Goal: Complete application form

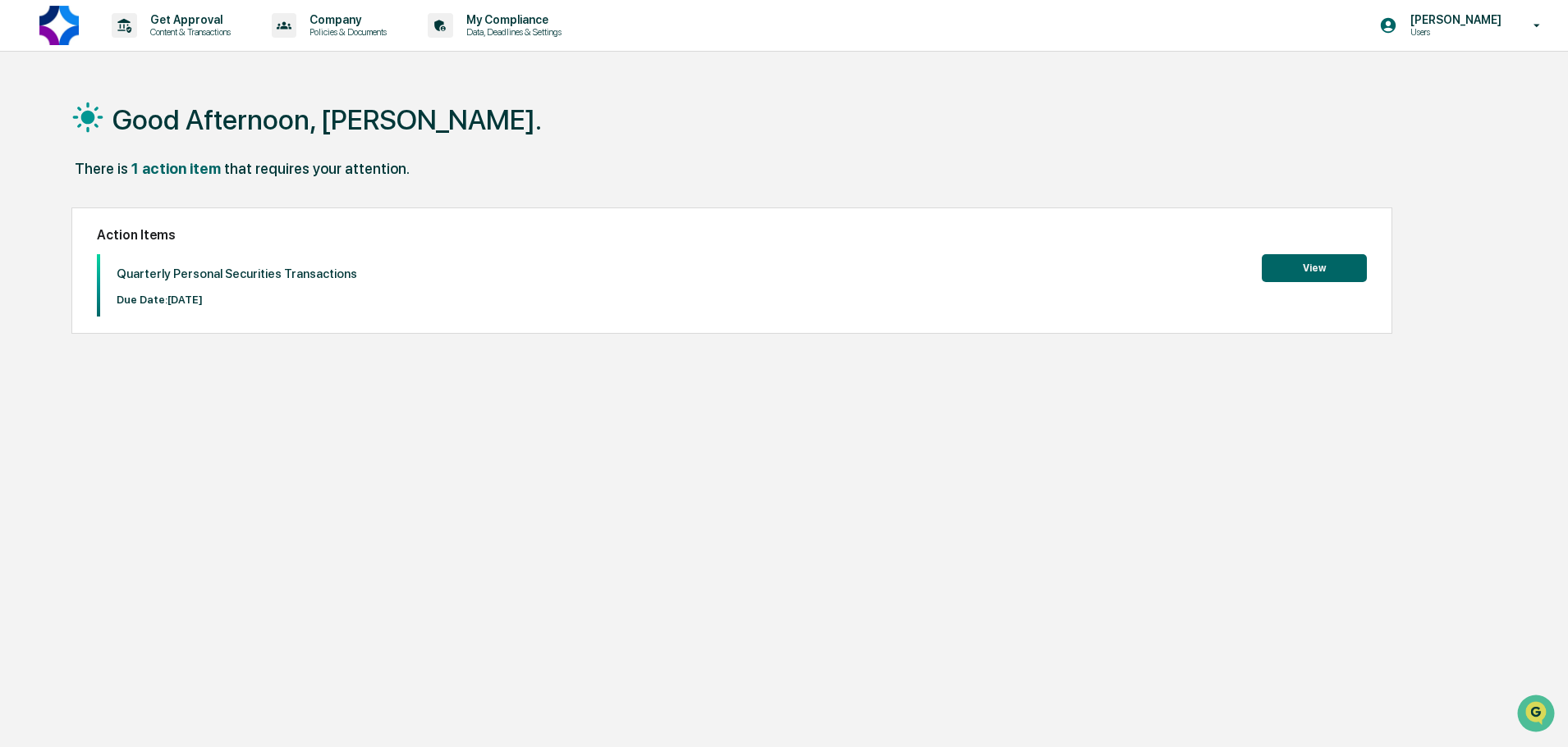
click at [1307, 270] on button "View" at bounding box center [1314, 268] width 105 height 28
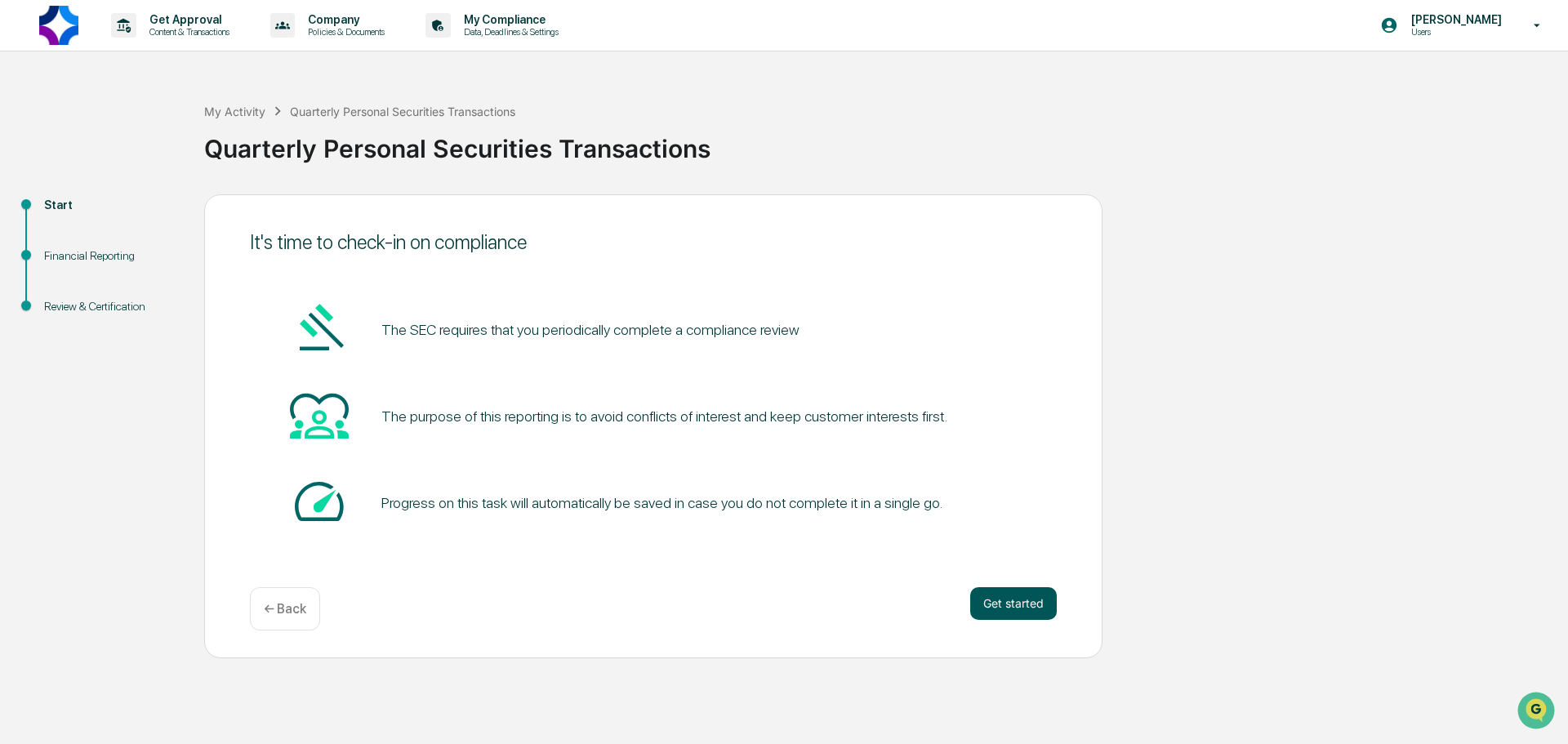
click at [1033, 597] on button "Get started" at bounding box center [1013, 604] width 87 height 33
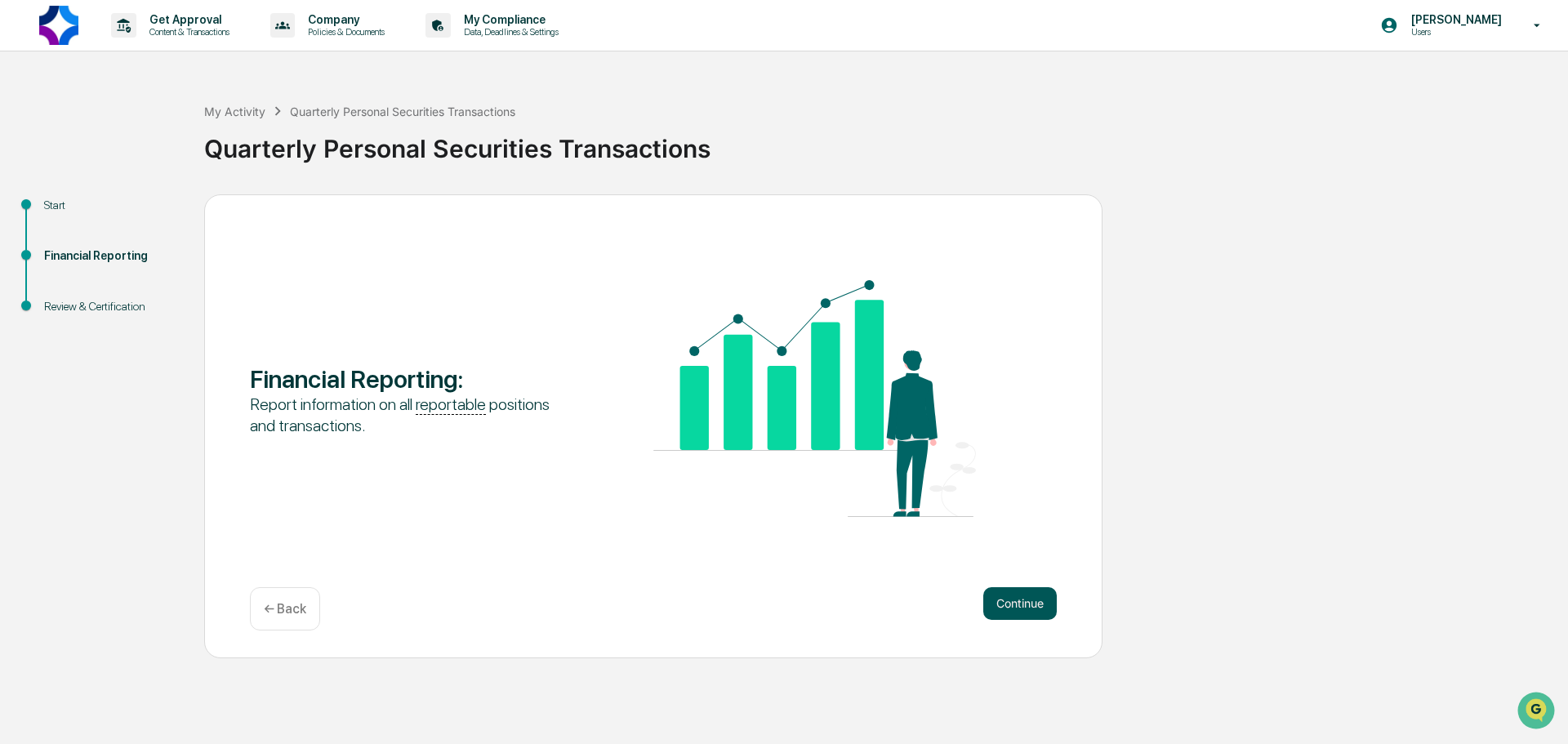
click at [1043, 602] on button "Continue" at bounding box center [1019, 604] width 74 height 33
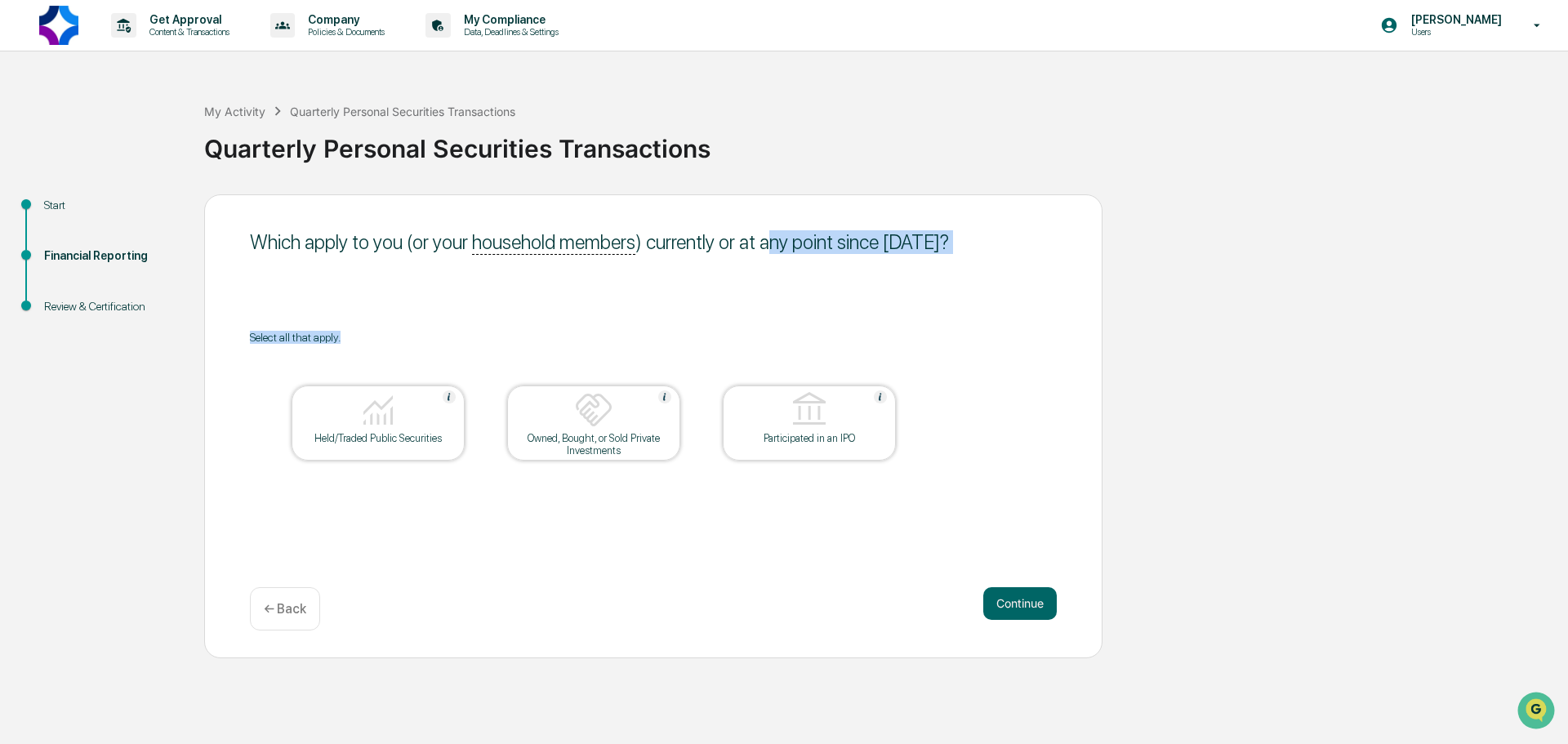
drag, startPoint x: 765, startPoint y: 236, endPoint x: 1029, endPoint y: 322, distance: 277.7
click at [1029, 322] on div "Which apply to you (or your household members ) currently or at any point since…" at bounding box center [653, 426] width 898 height 464
click at [287, 411] on table "Held/Traded Public Securities Owned, Bought, or Sold Private Investments Partic…" at bounding box center [593, 423] width 687 height 159
click at [444, 430] on div at bounding box center [378, 411] width 164 height 41
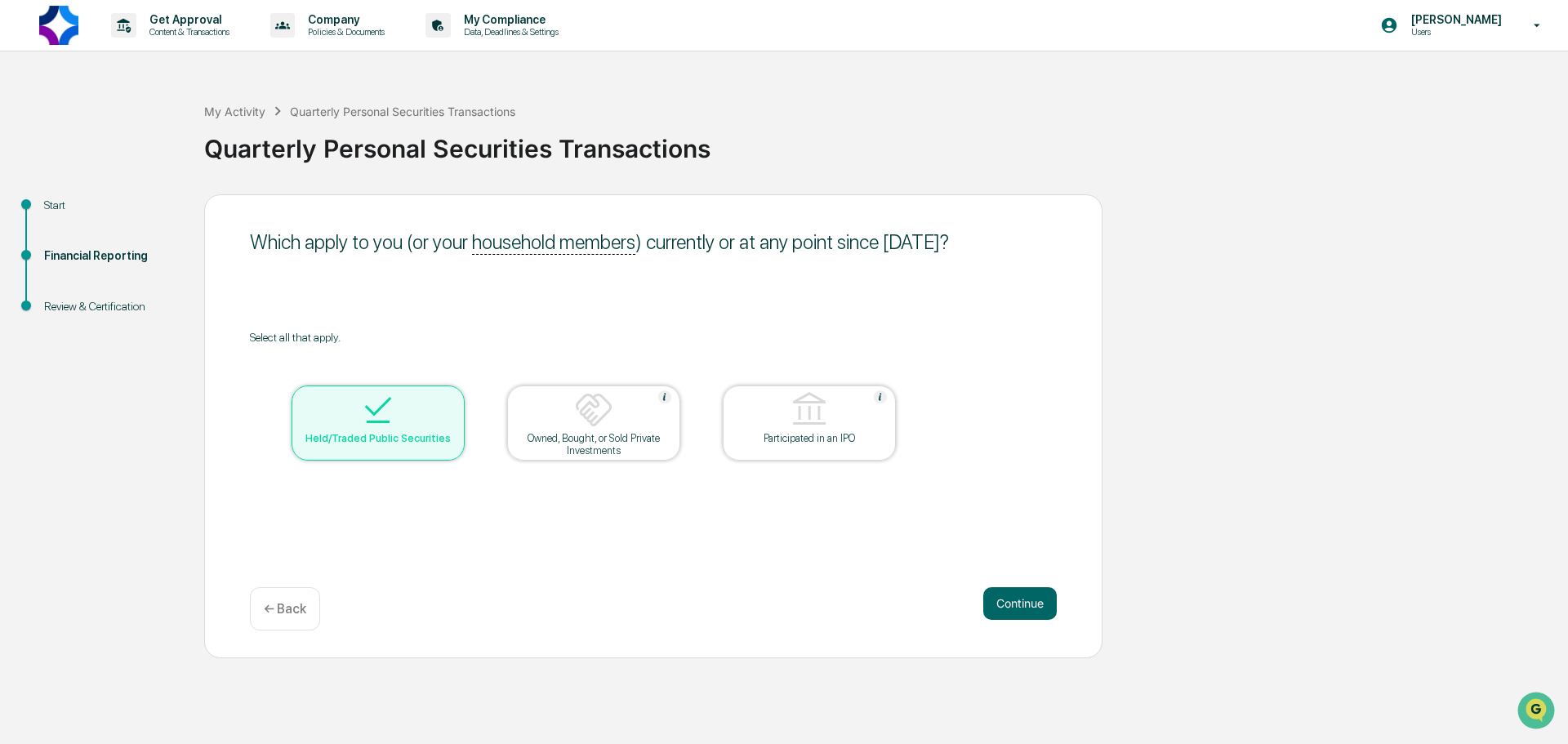
click at [569, 429] on div at bounding box center [594, 411] width 164 height 41
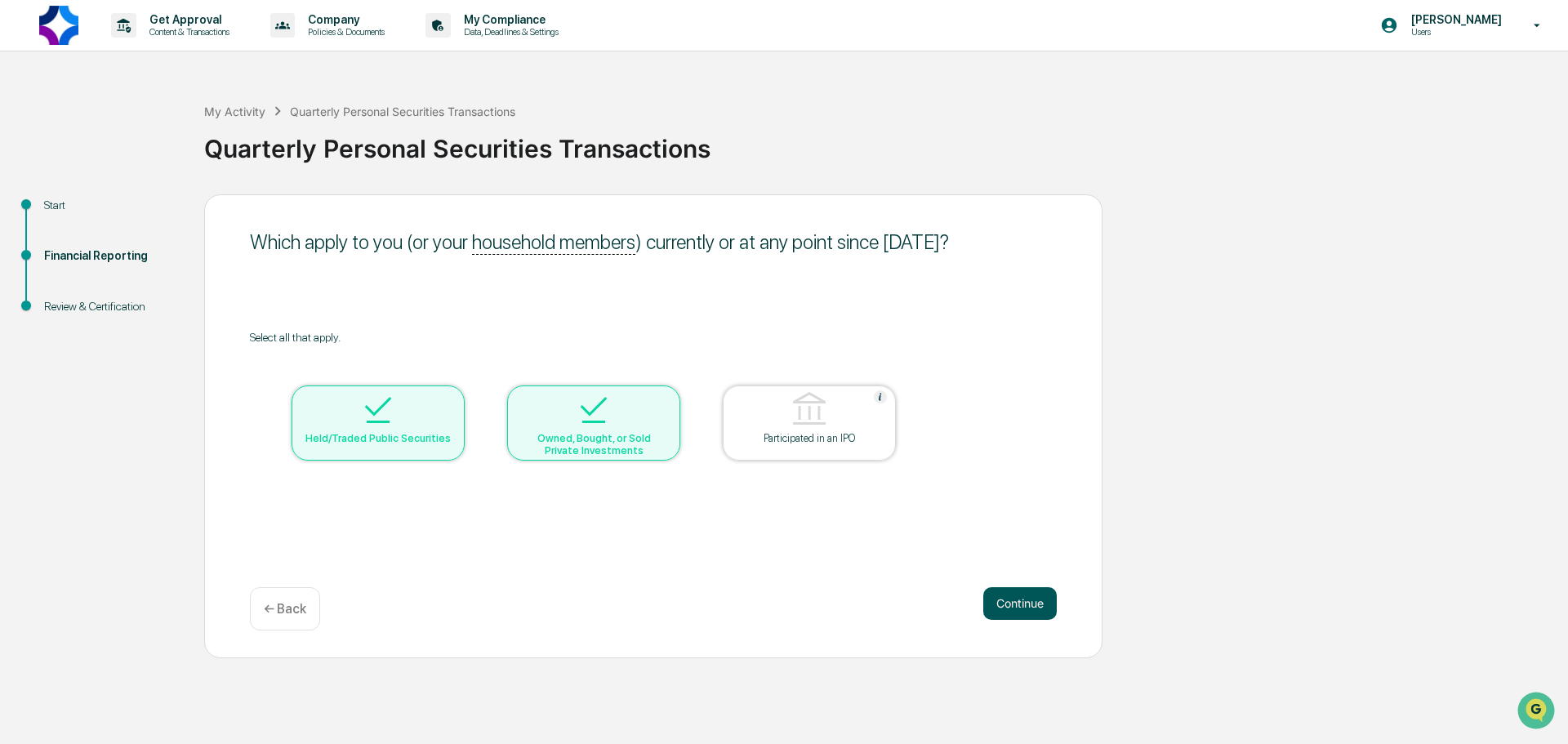
click at [1026, 590] on button "Continue" at bounding box center [1019, 604] width 74 height 33
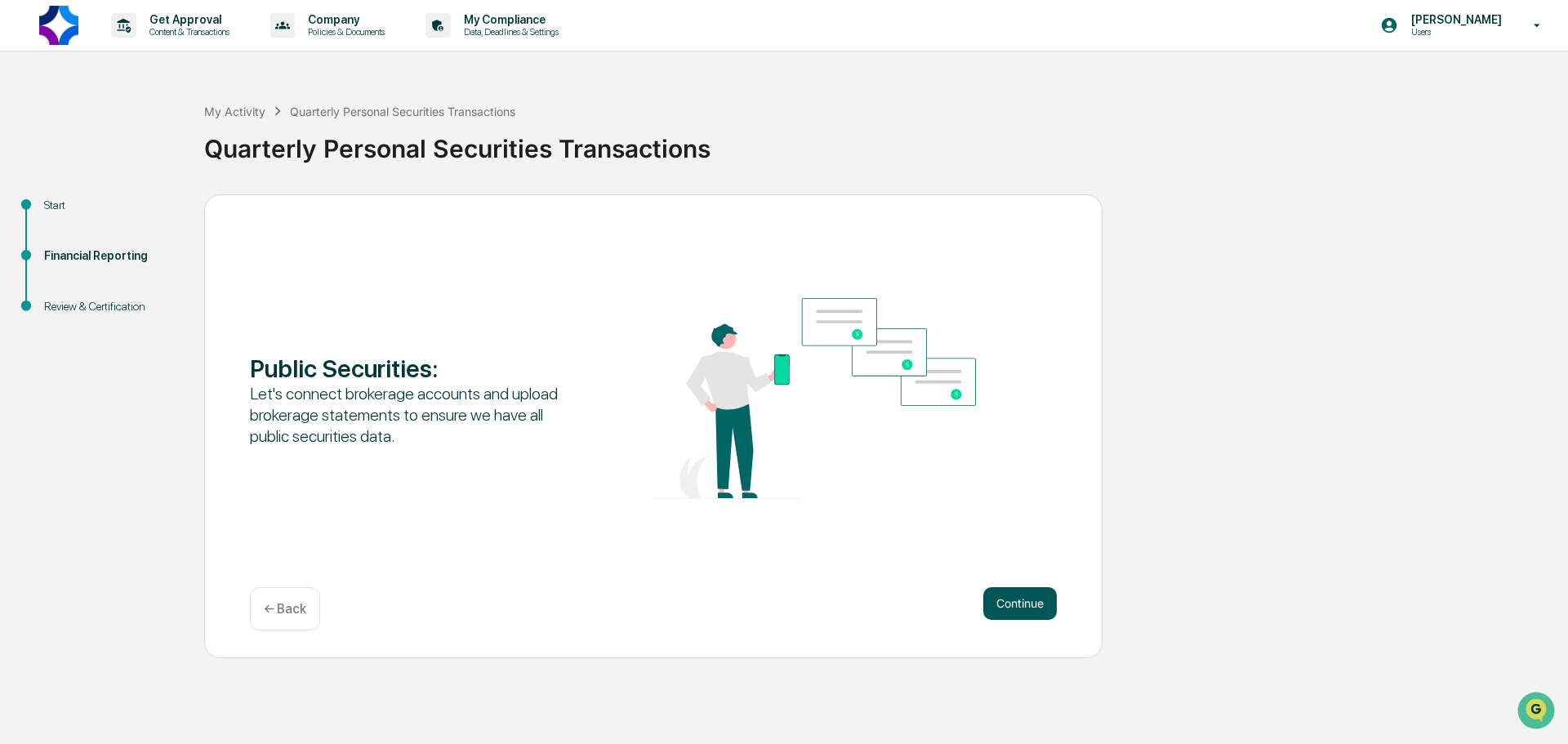
click at [1038, 608] on button "Continue" at bounding box center [1019, 604] width 74 height 33
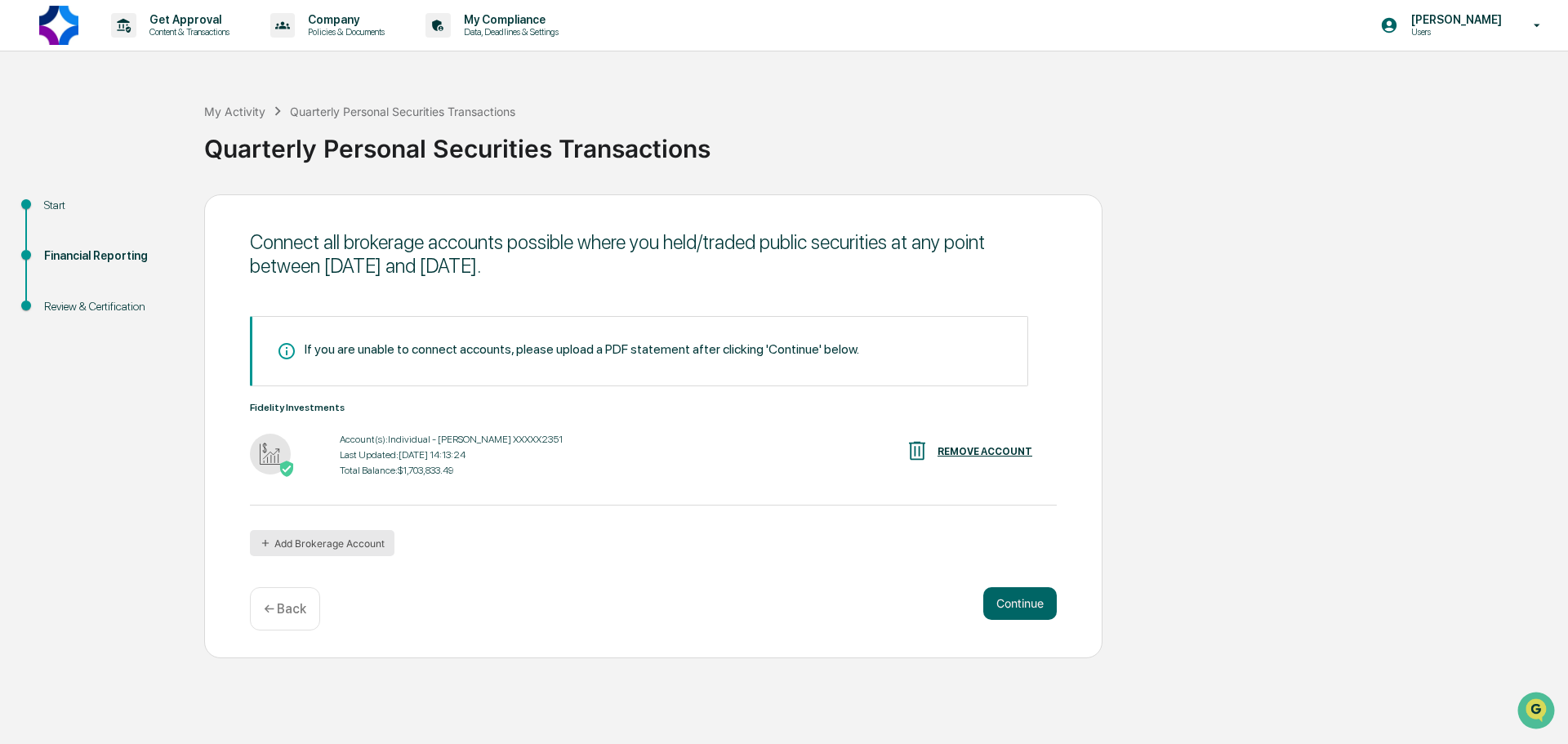
click at [362, 540] on button "Add Brokerage Account" at bounding box center [321, 543] width 145 height 26
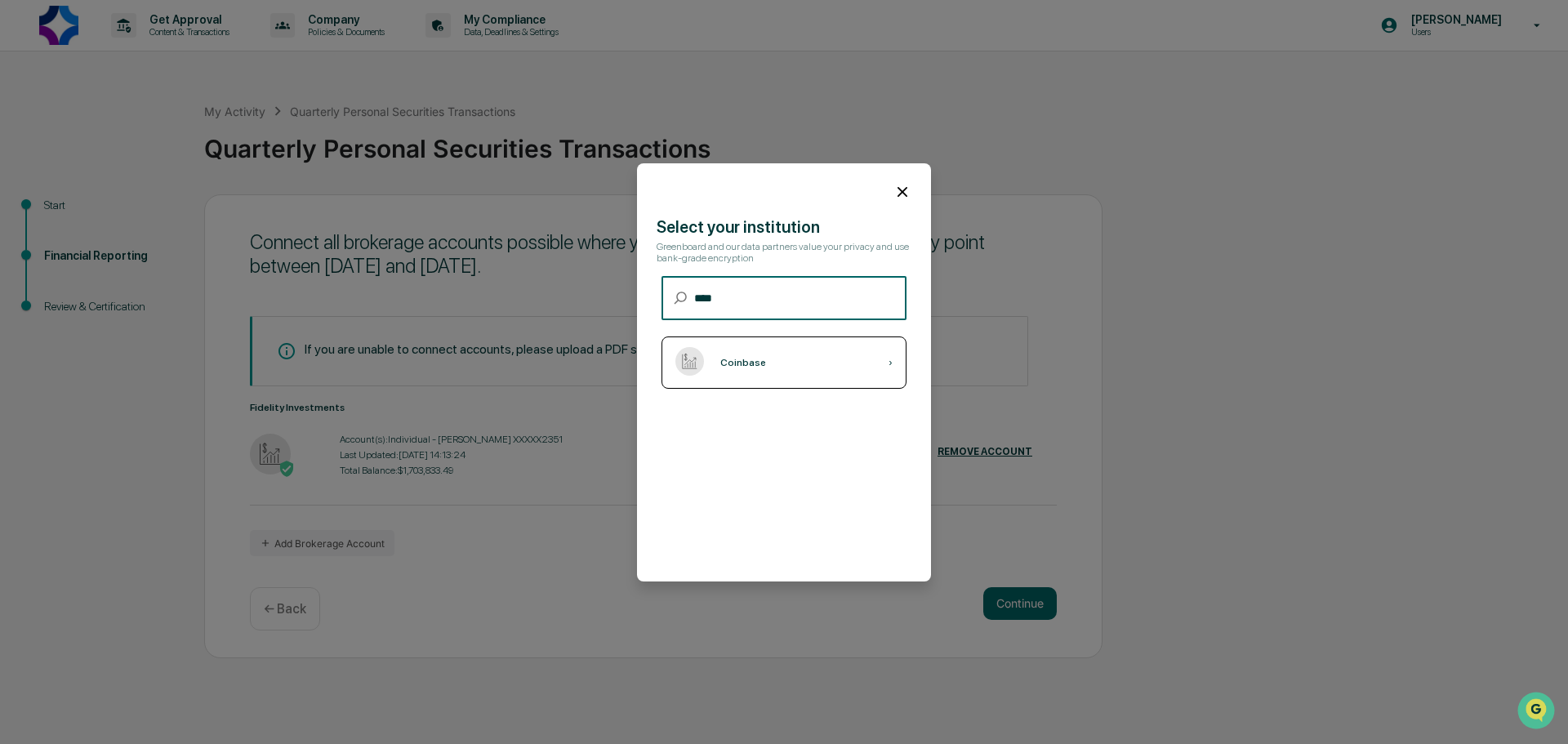
type input "****"
click at [755, 345] on div "Coinbase ›" at bounding box center [784, 362] width 245 height 52
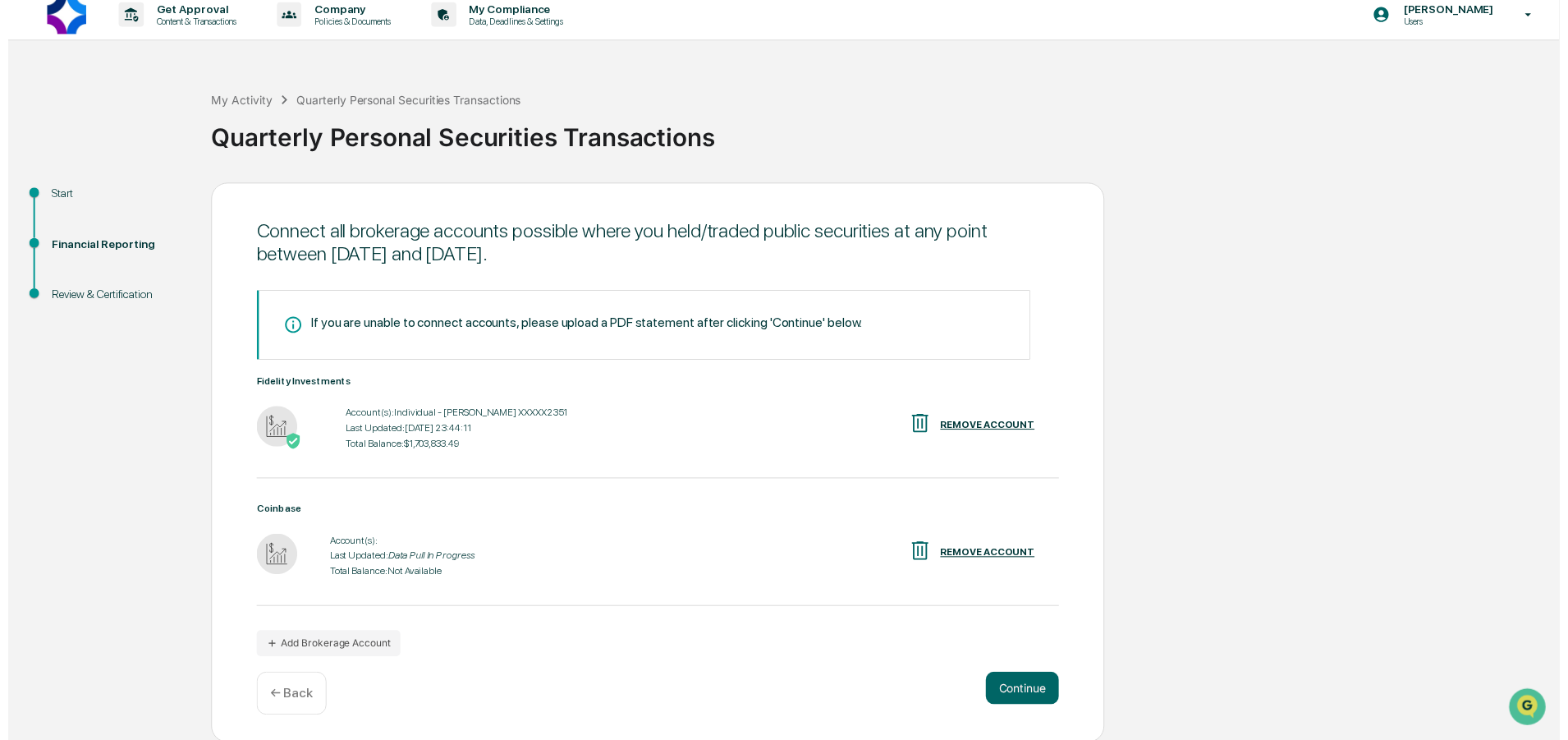
scroll to position [13, 0]
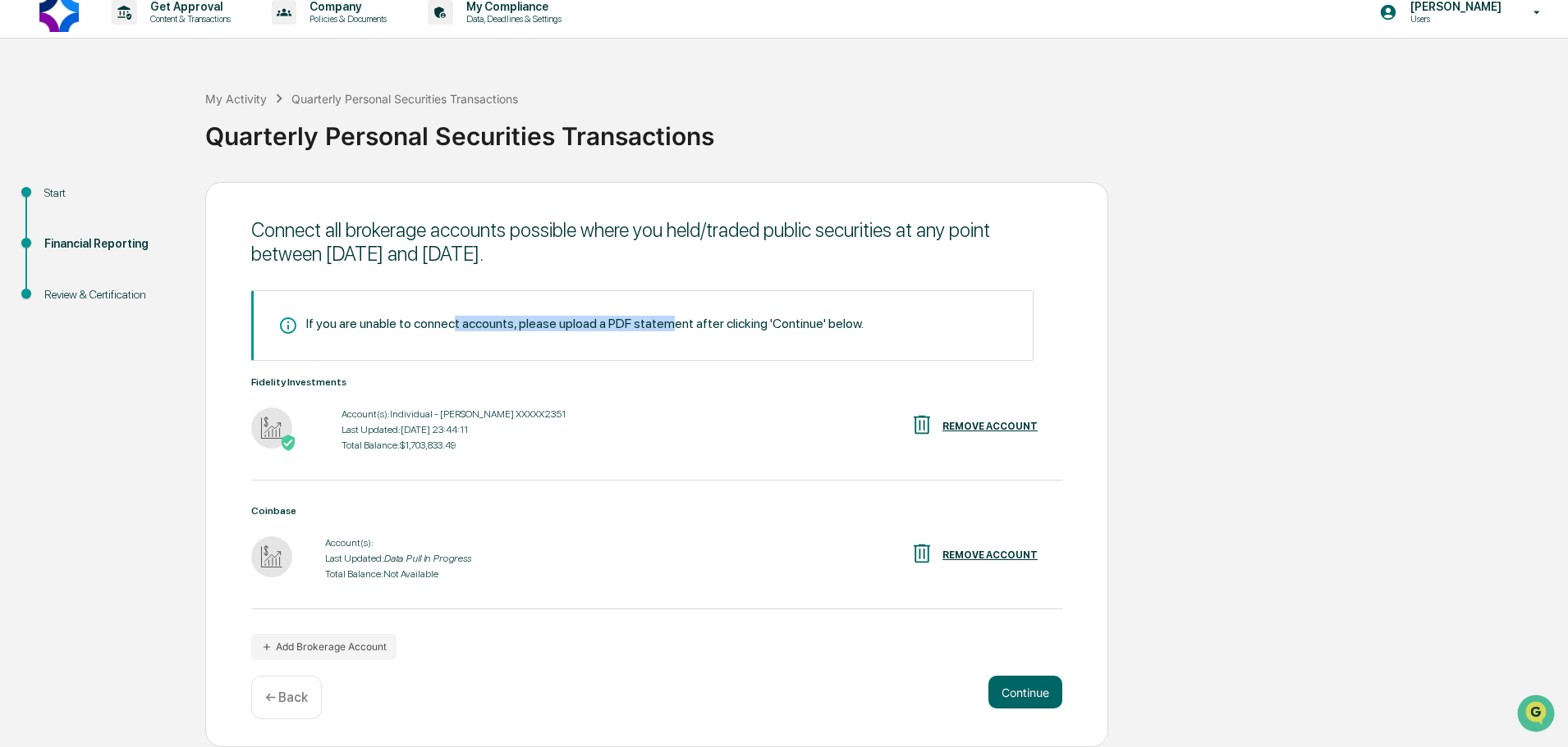
drag, startPoint x: 453, startPoint y: 335, endPoint x: 674, endPoint y: 335, distance: 221.0
click at [674, 335] on div "If you are unable to connect accounts, please upload a PDF statement after clic…" at bounding box center [642, 325] width 782 height 71
click at [734, 329] on div "If you are unable to connect accounts, please upload a PDF statement after clic…" at bounding box center [585, 324] width 557 height 16
click at [1017, 694] on button "Continue" at bounding box center [1025, 692] width 74 height 33
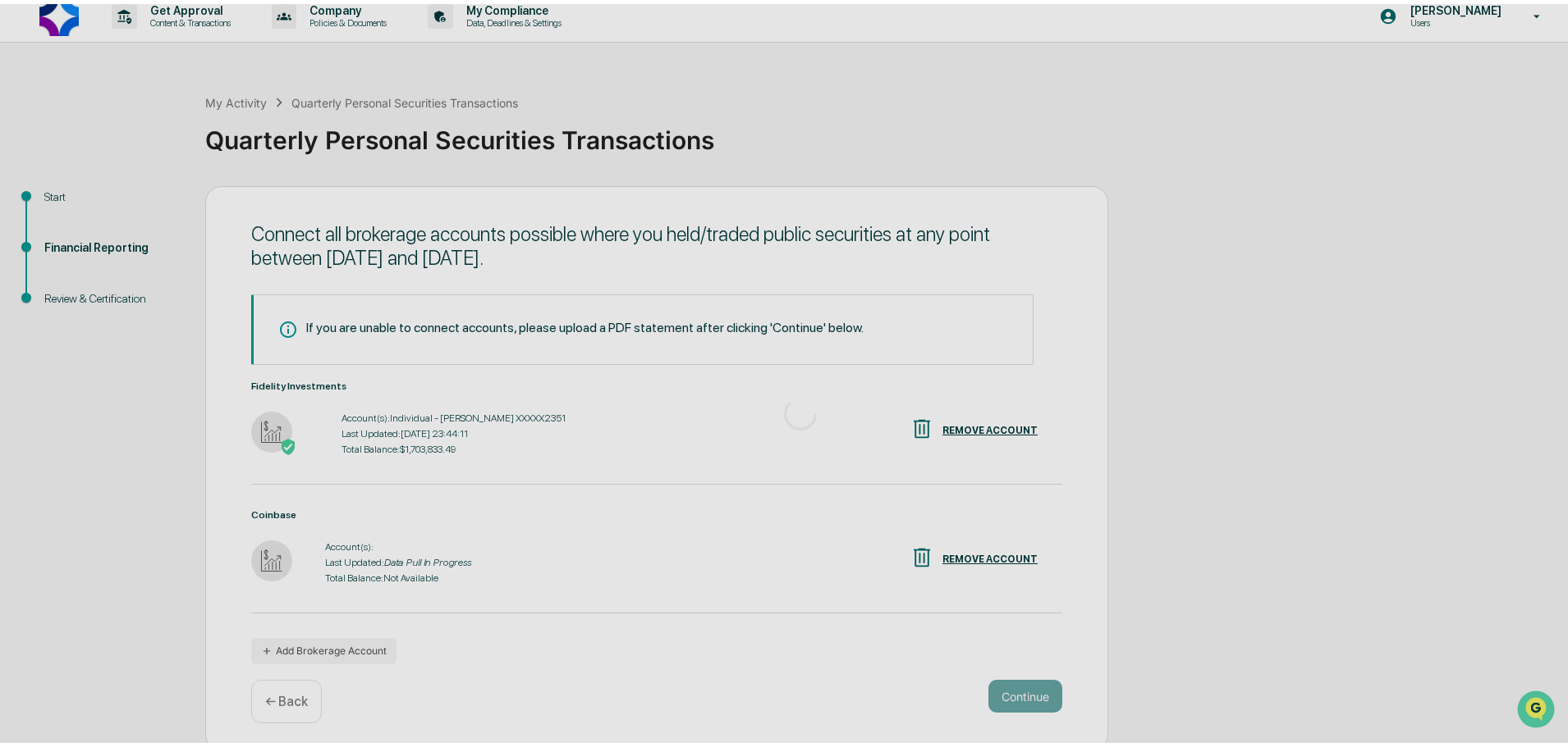
scroll to position [0, 0]
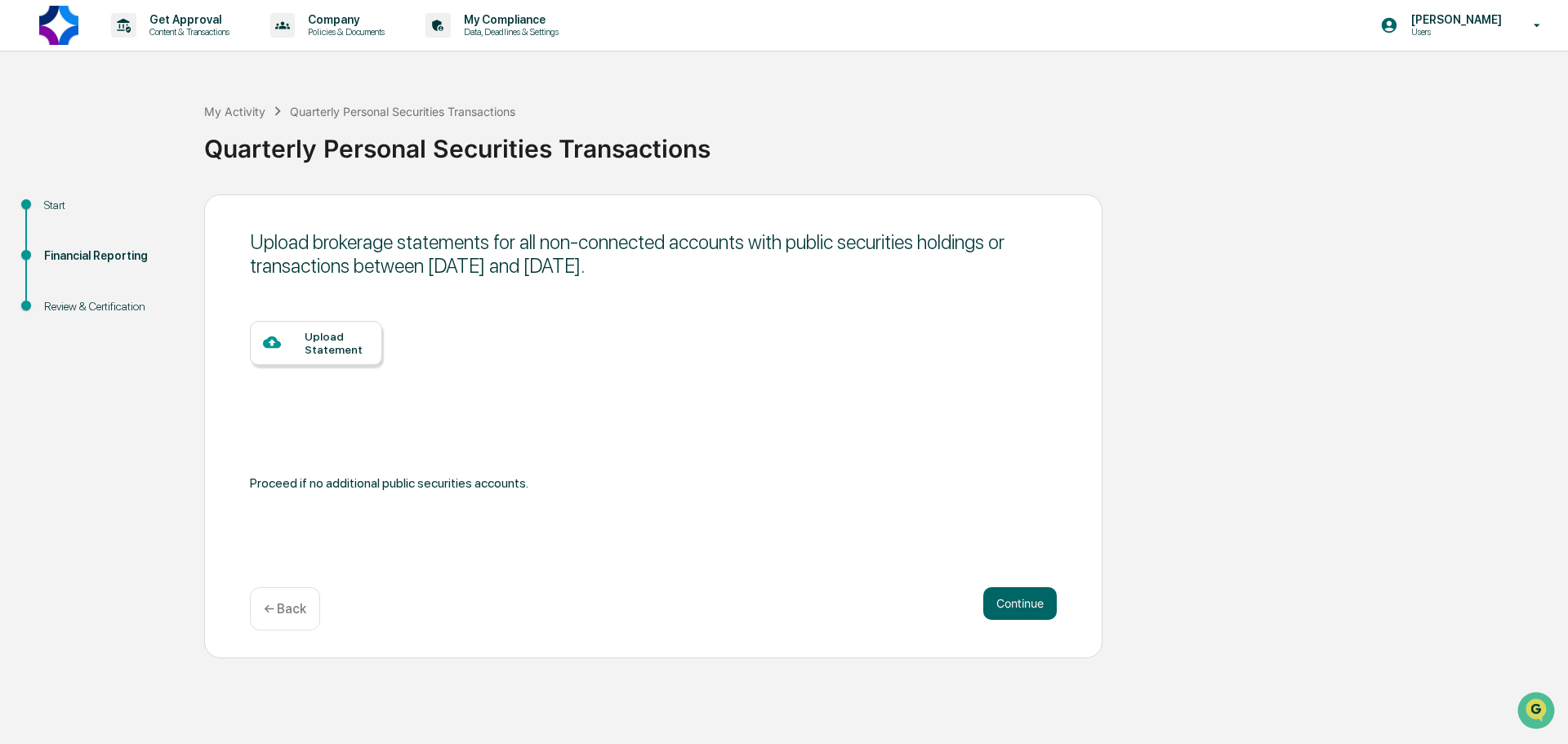
drag, startPoint x: 338, startPoint y: 242, endPoint x: 756, endPoint y: 259, distance: 418.3
click at [755, 259] on div "Upload brokerage statements for all non-connected accounts with public securiti…" at bounding box center [653, 254] width 806 height 47
click at [788, 259] on div "Upload brokerage statements for all non-connected accounts with public securiti…" at bounding box center [653, 254] width 806 height 47
click at [1035, 608] on button "Continue" at bounding box center [1019, 604] width 74 height 33
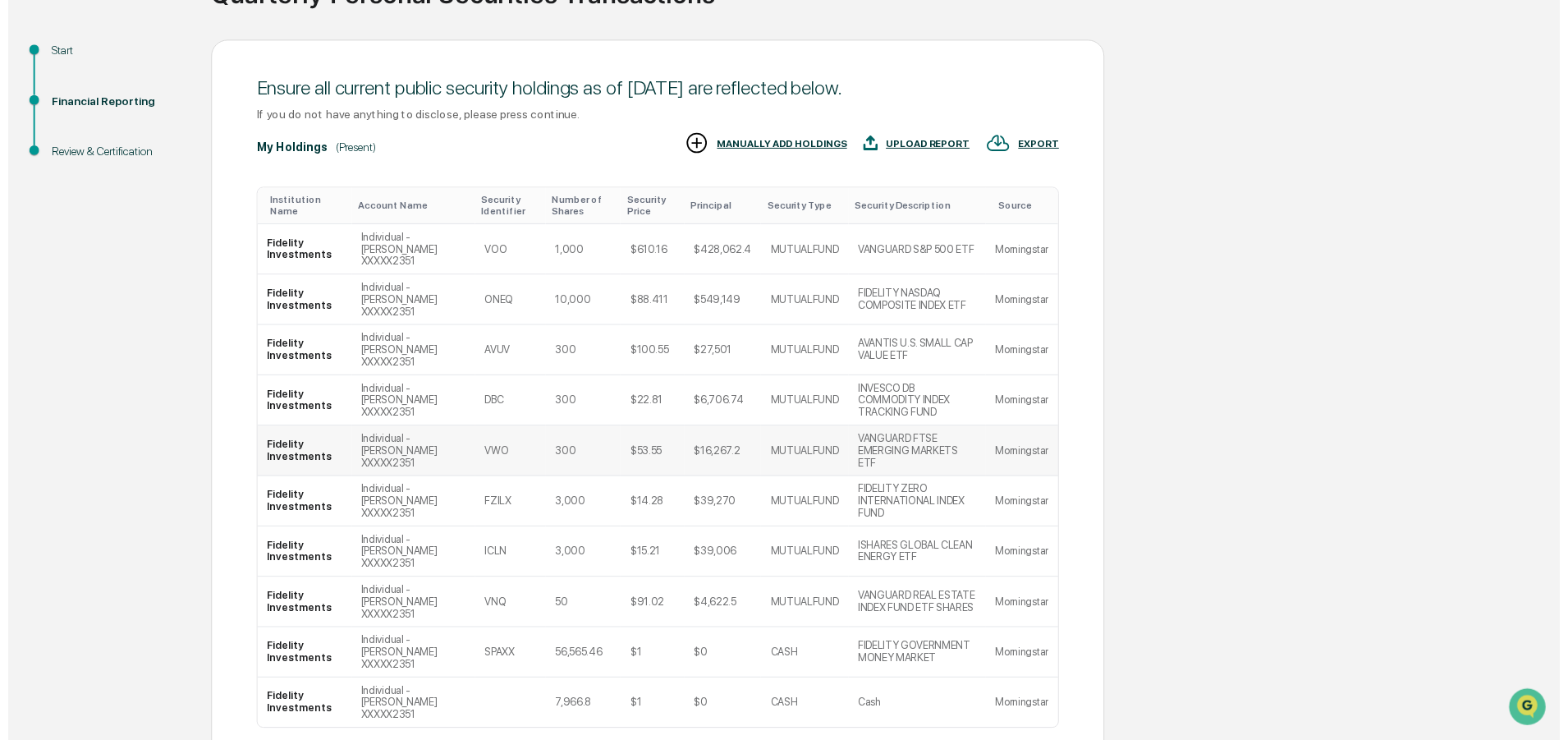
scroll to position [163, 0]
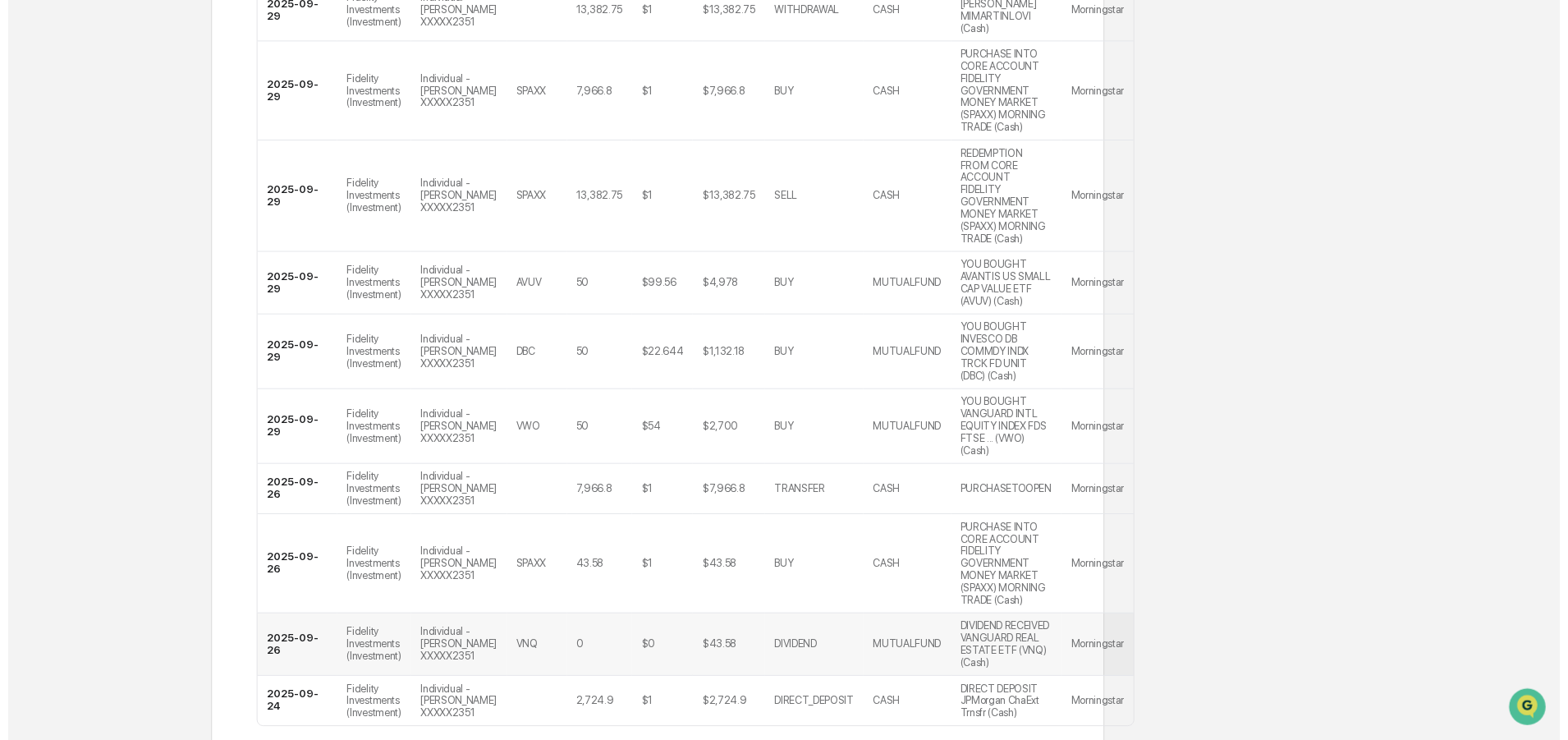
scroll to position [532, 0]
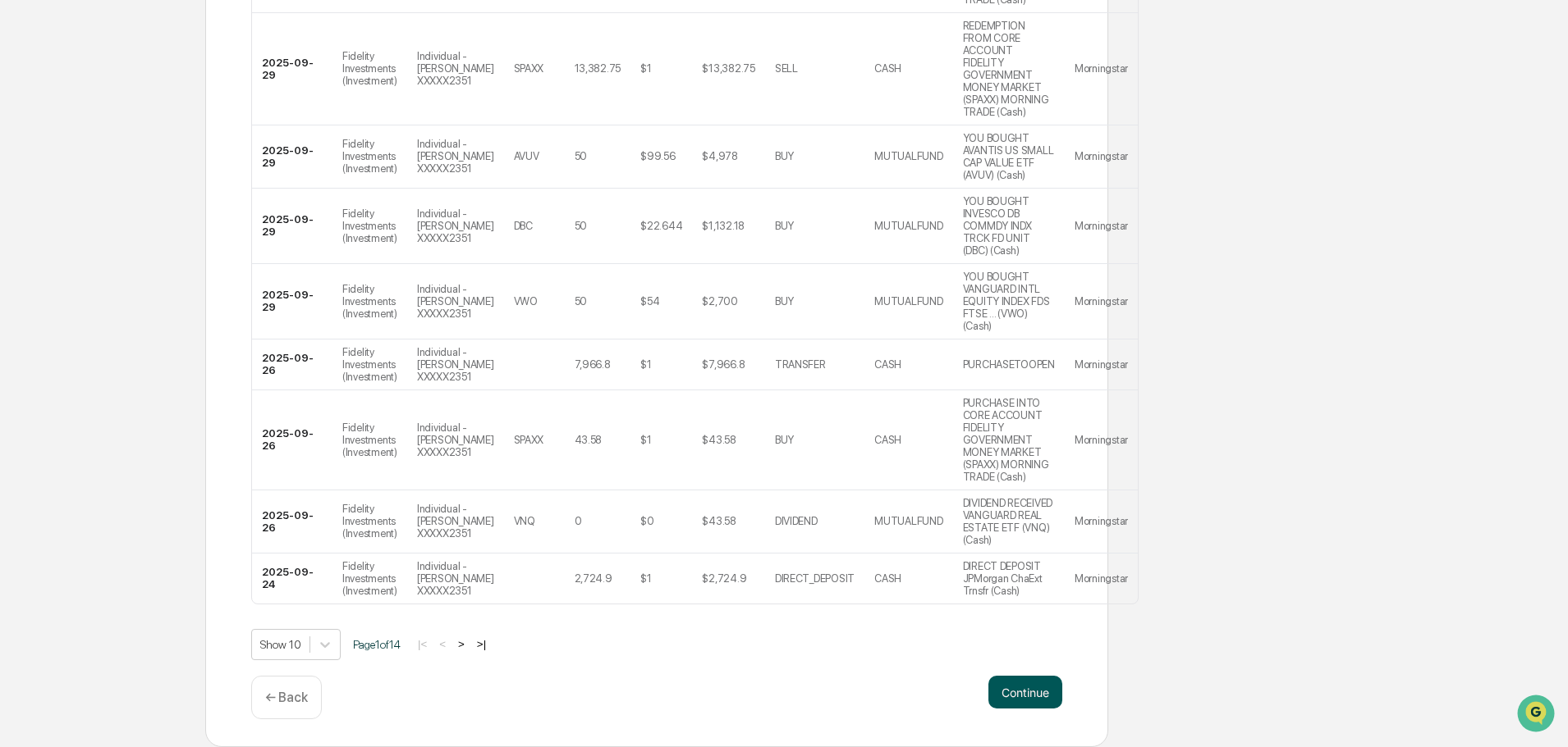
click at [1027, 681] on button "Continue" at bounding box center [1025, 692] width 74 height 33
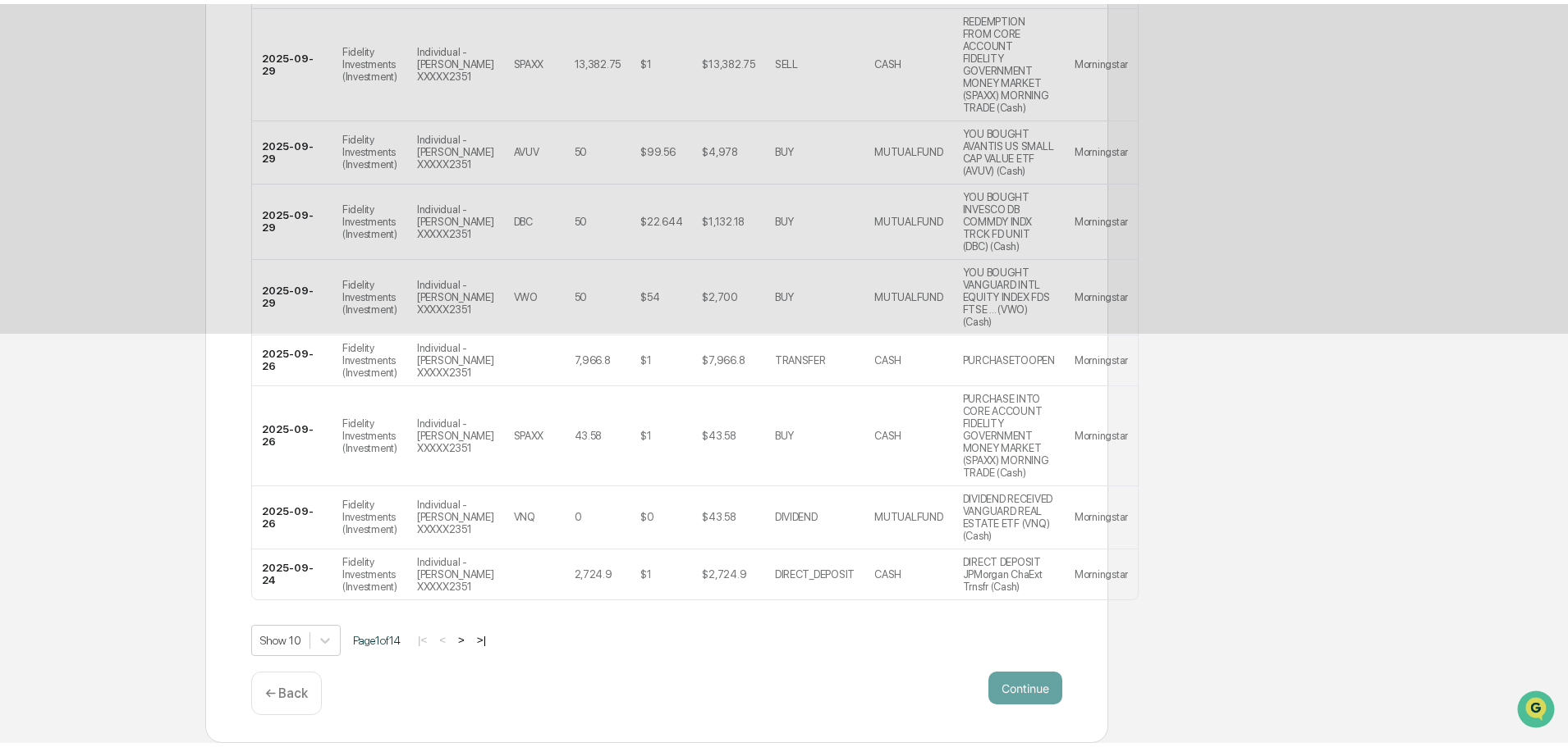
scroll to position [0, 0]
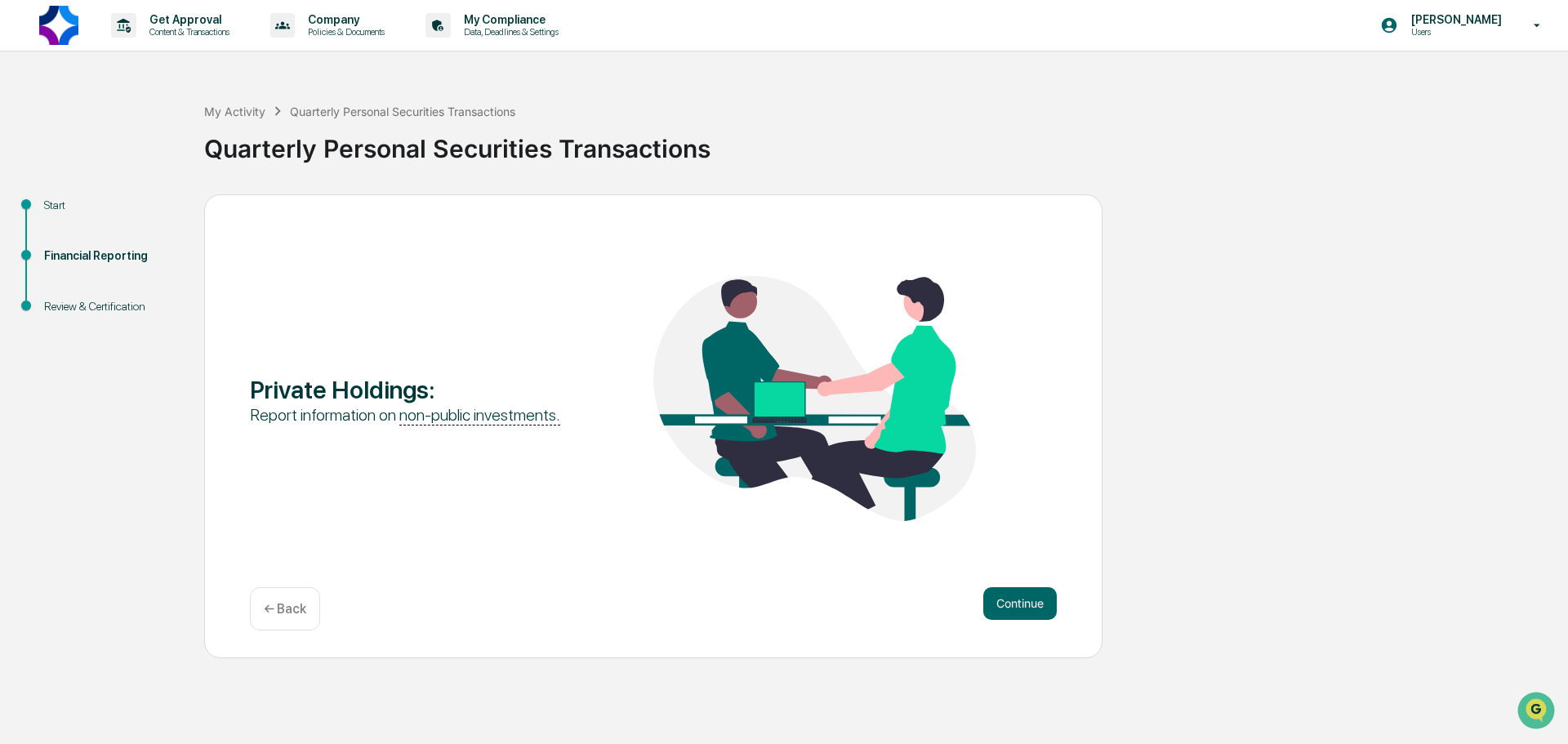
click at [1024, 696] on div "Get Approval Content & Transactions Company Policies & Documents My Compliance …" at bounding box center [784, 372] width 1568 height 744
click at [1030, 593] on button "Continue" at bounding box center [1019, 604] width 74 height 33
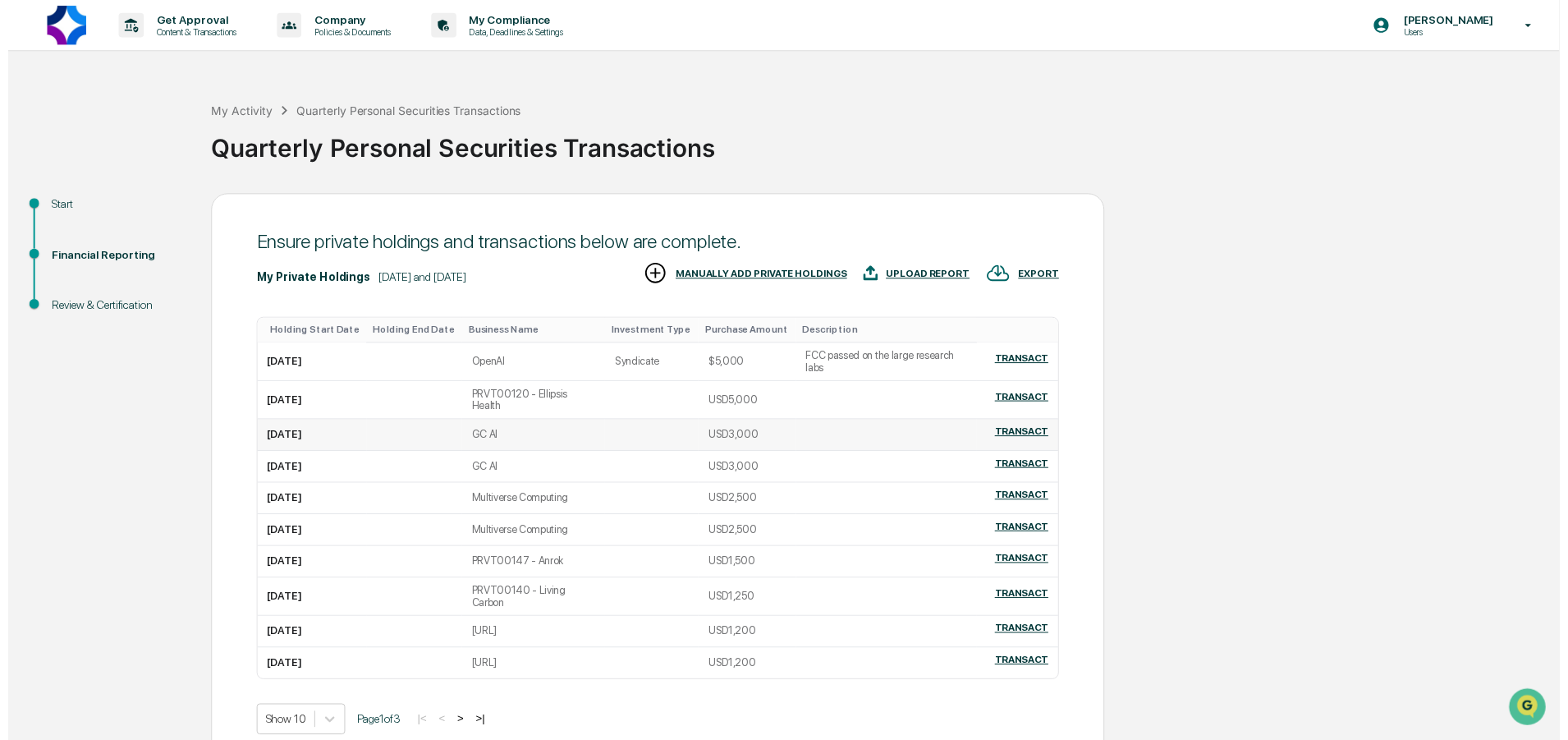
scroll to position [61, 0]
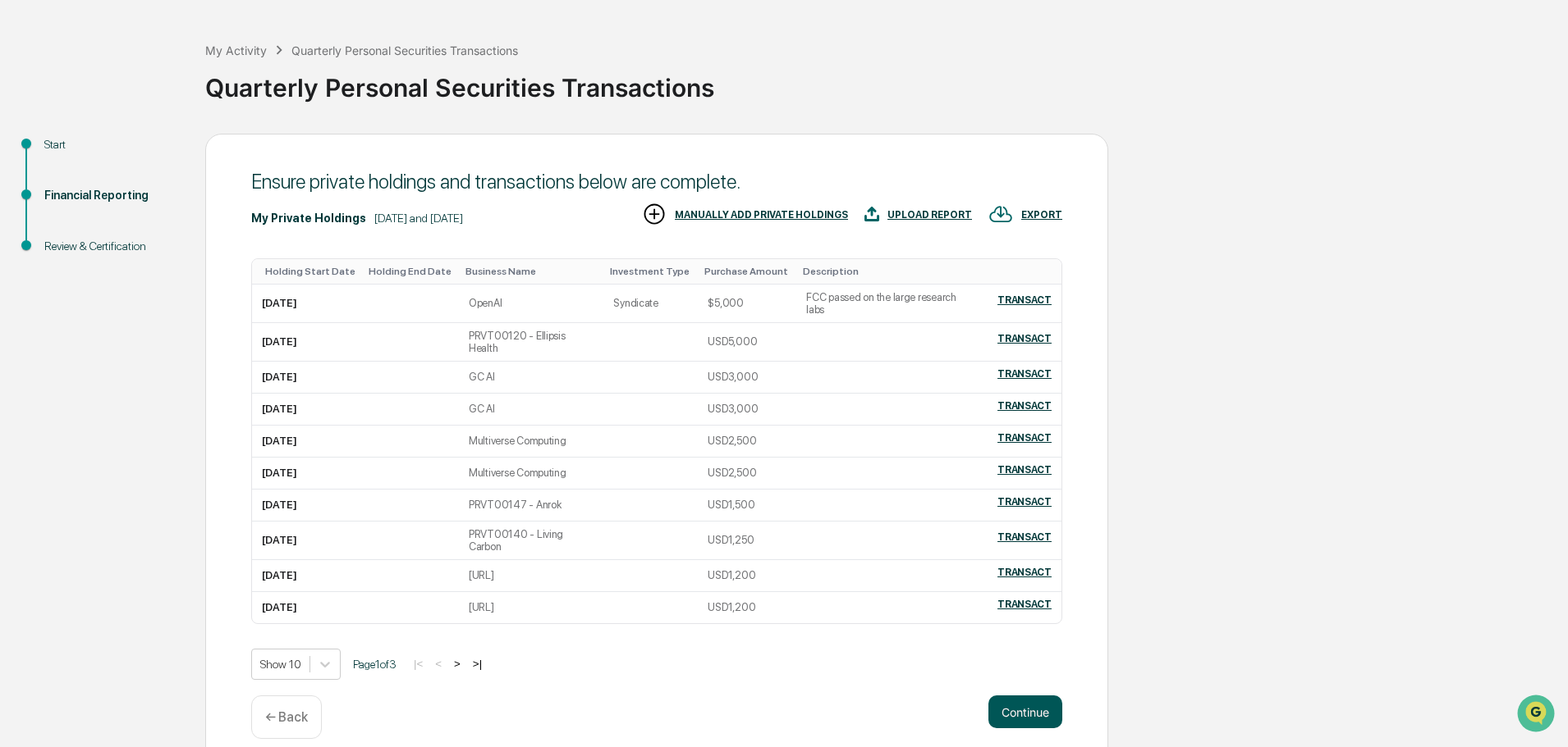
click at [1014, 696] on button "Continue" at bounding box center [1025, 712] width 74 height 33
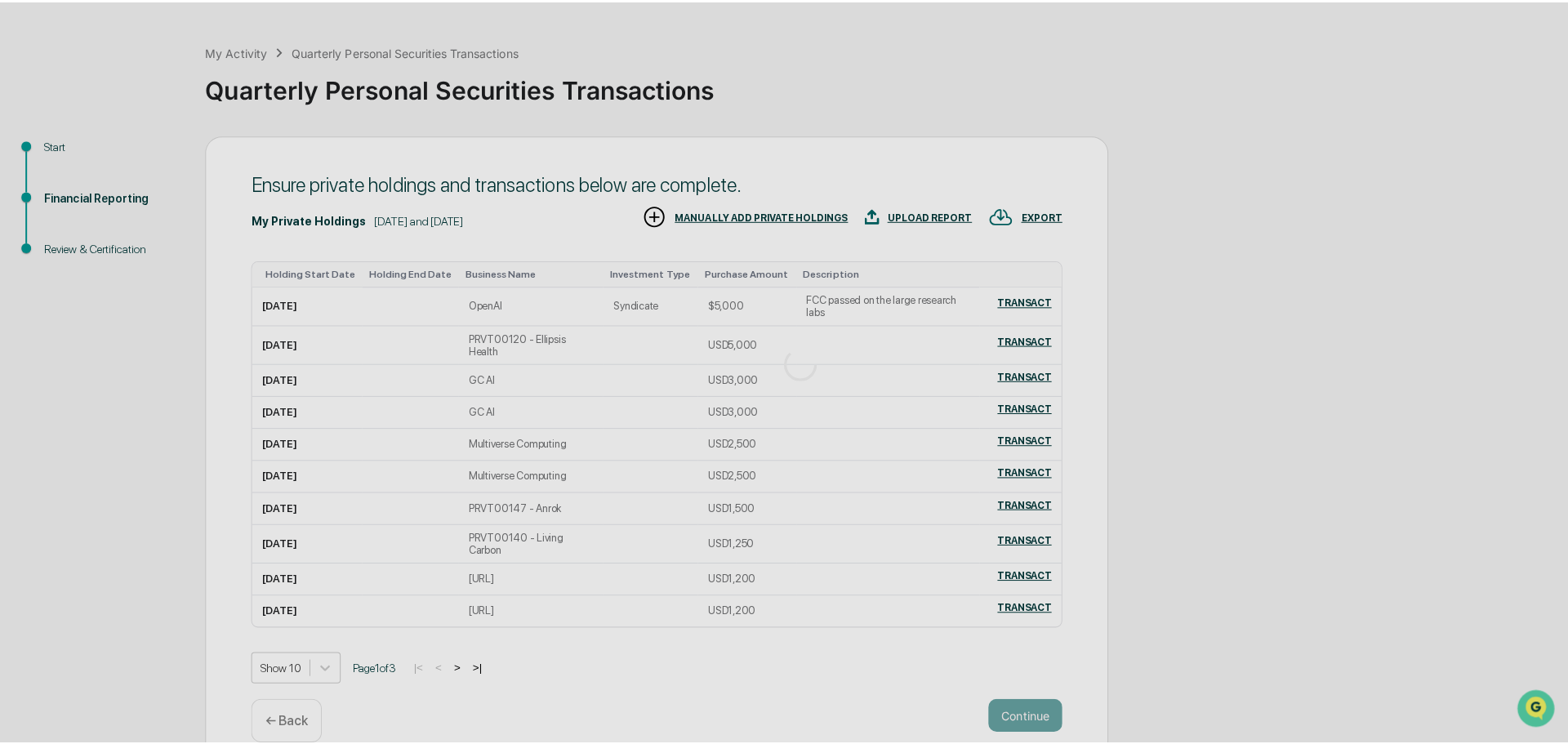
scroll to position [0, 0]
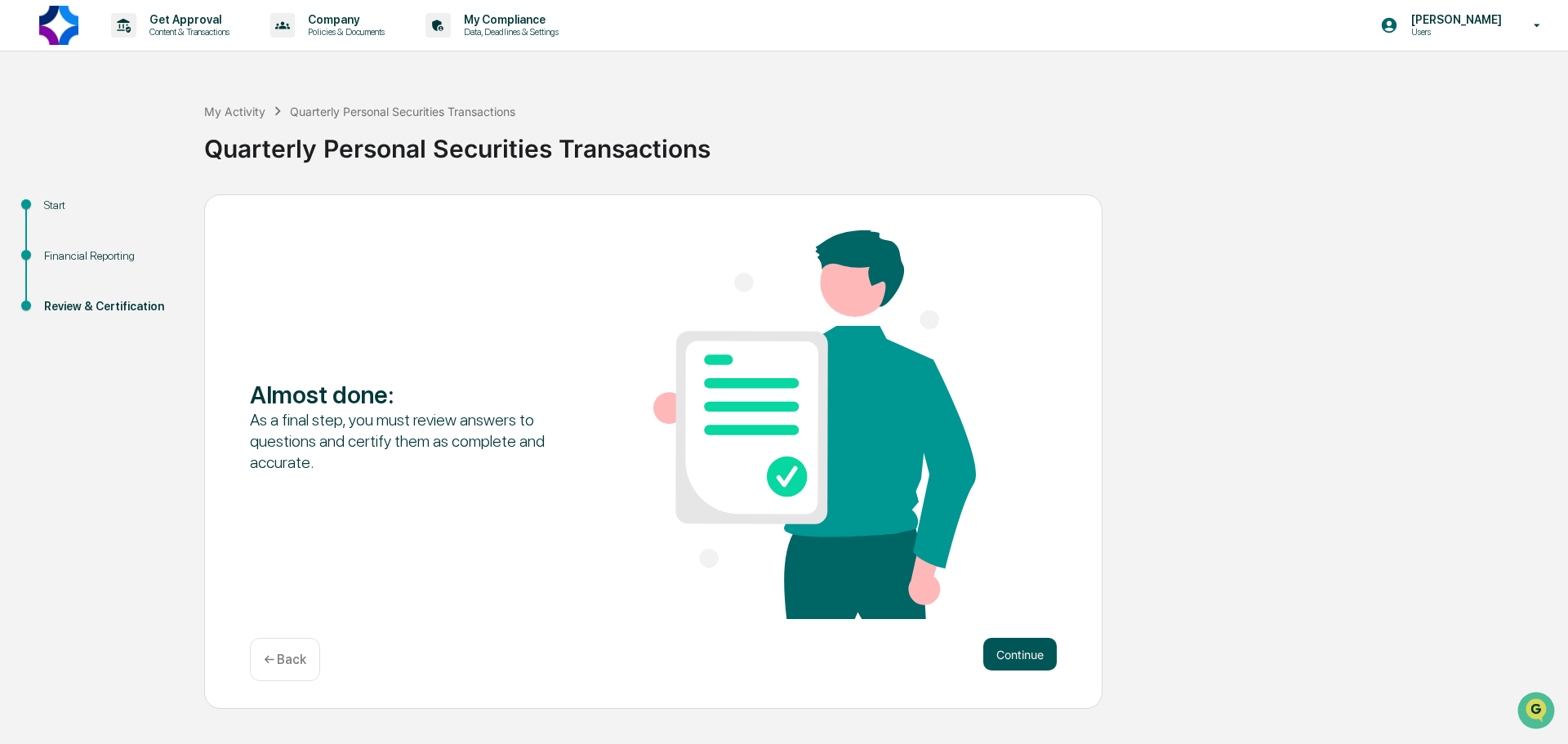
click at [1013, 661] on button "Continue" at bounding box center [1019, 655] width 74 height 33
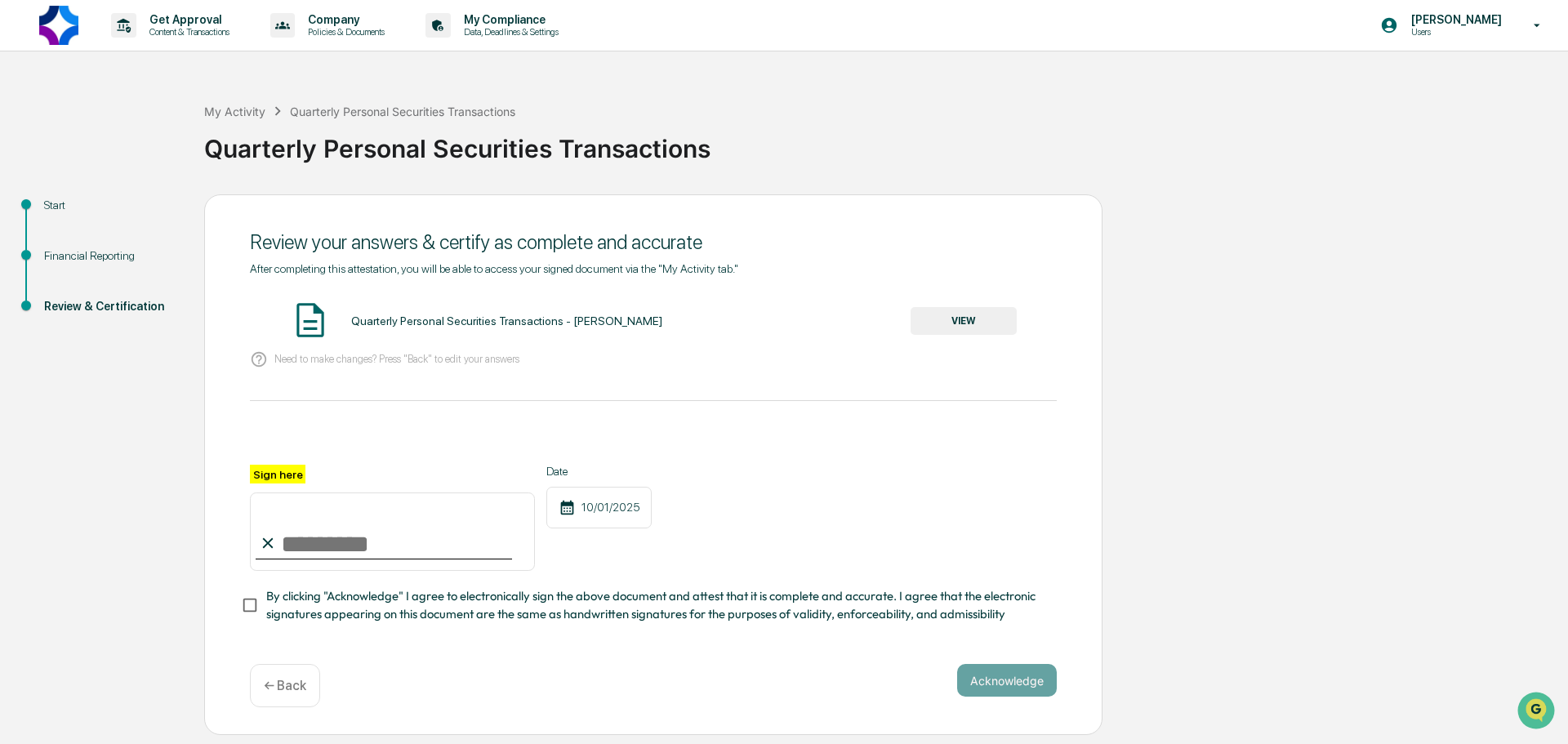
click at [965, 315] on button "VIEW" at bounding box center [963, 322] width 106 height 28
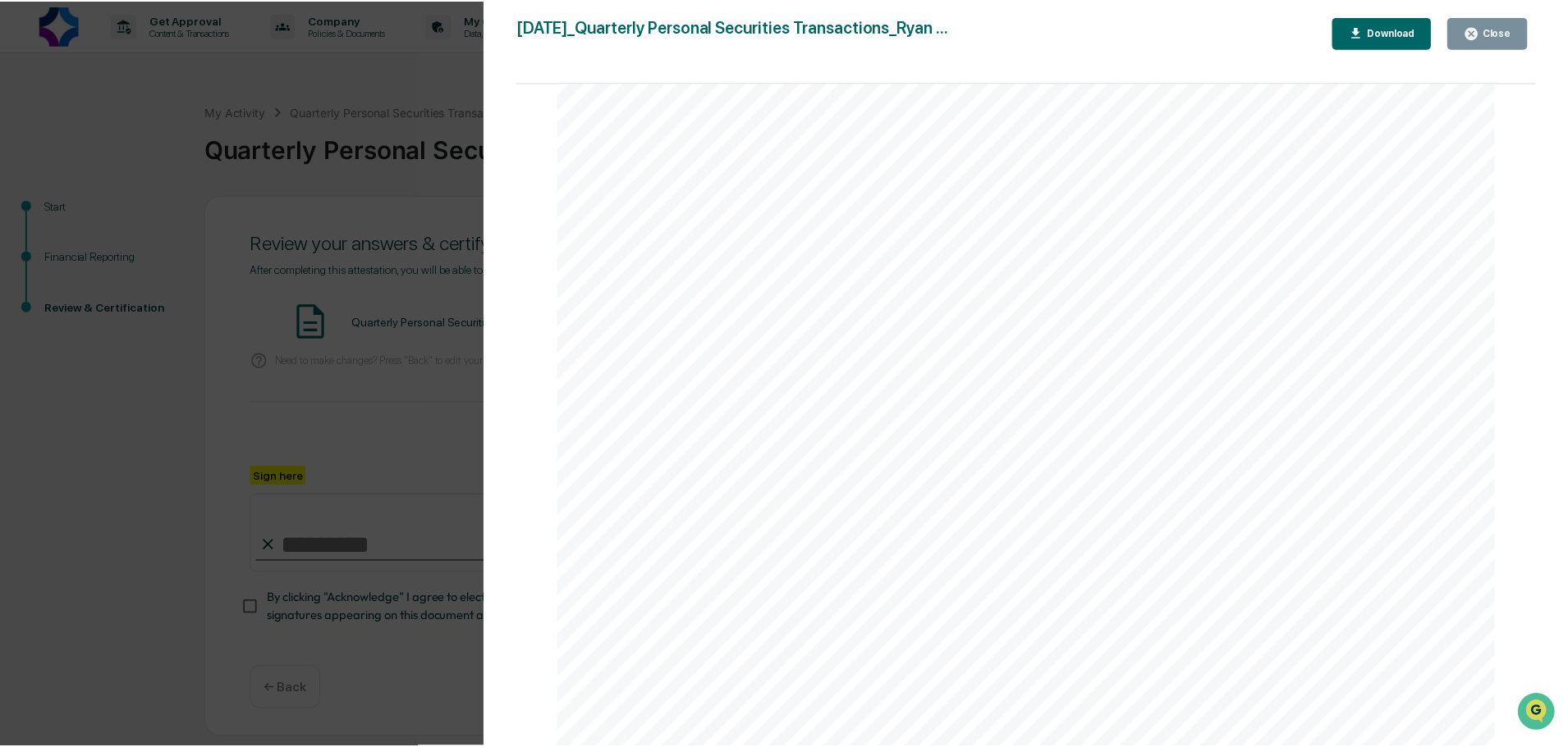
scroll to position [11895, 0]
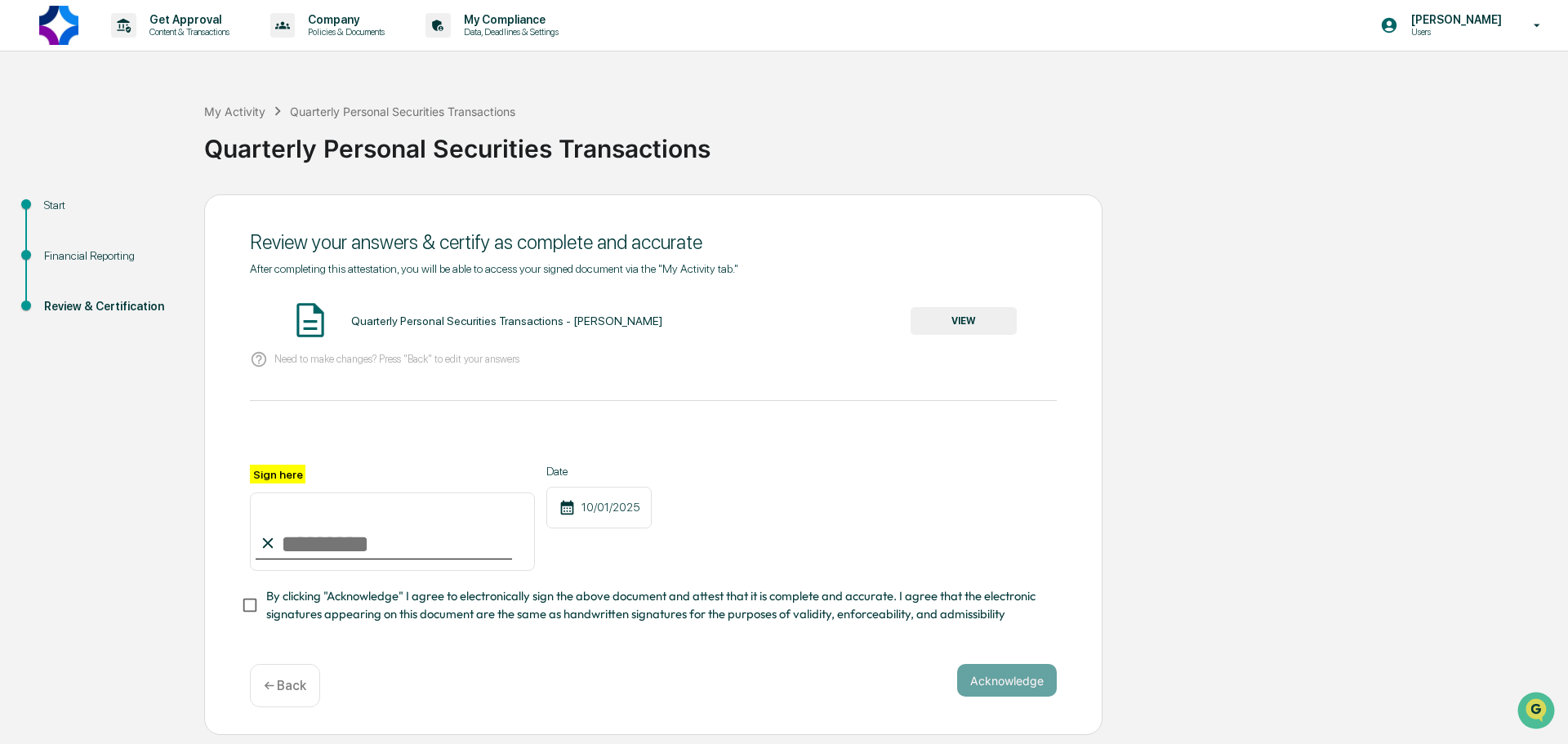
click at [341, 532] on input "Sign here" at bounding box center [392, 532] width 285 height 79
type input "**********"
click at [1006, 685] on button "Acknowledge" at bounding box center [1006, 681] width 100 height 33
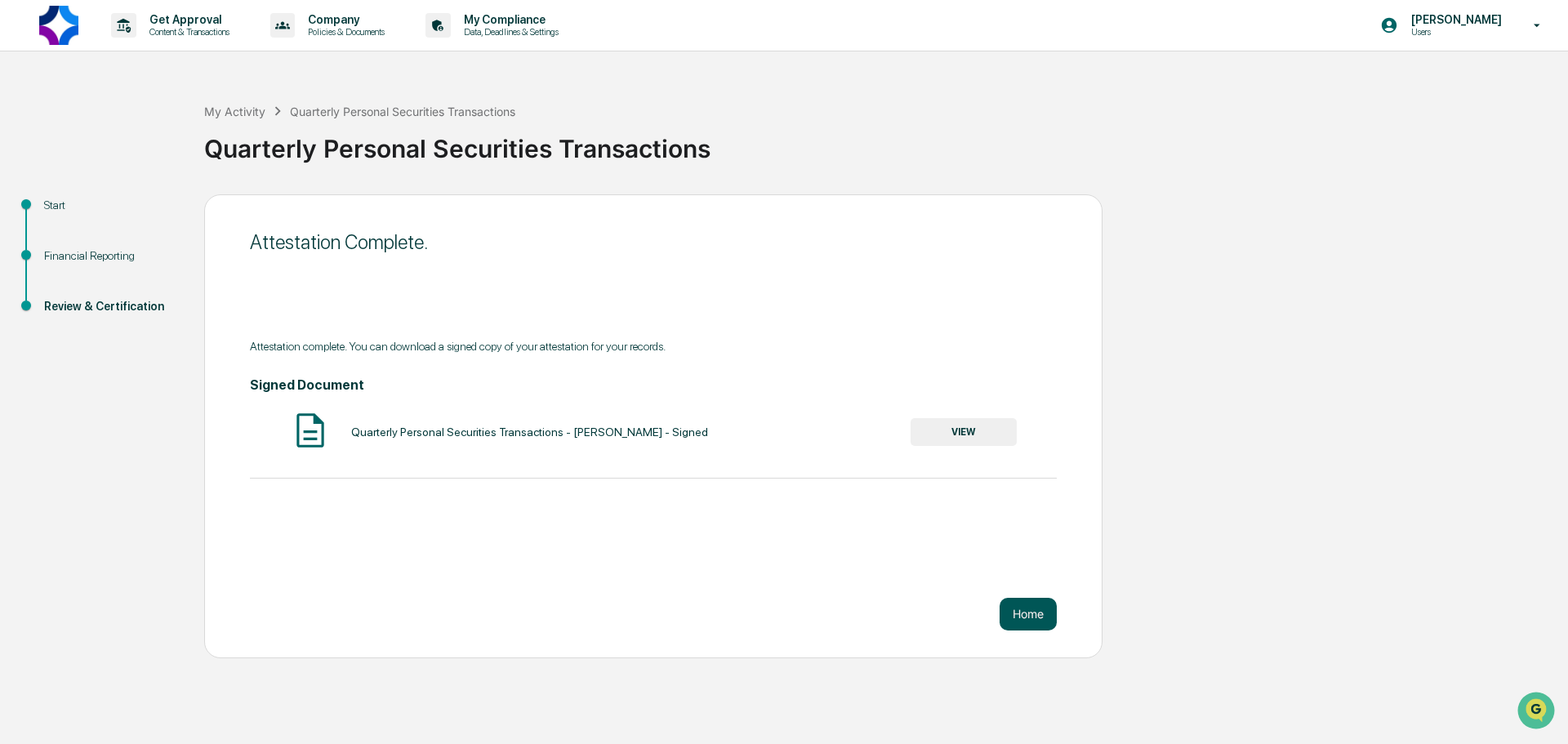
click at [1021, 609] on button "Home" at bounding box center [1028, 614] width 57 height 33
